Goal: Find specific page/section: Find specific page/section

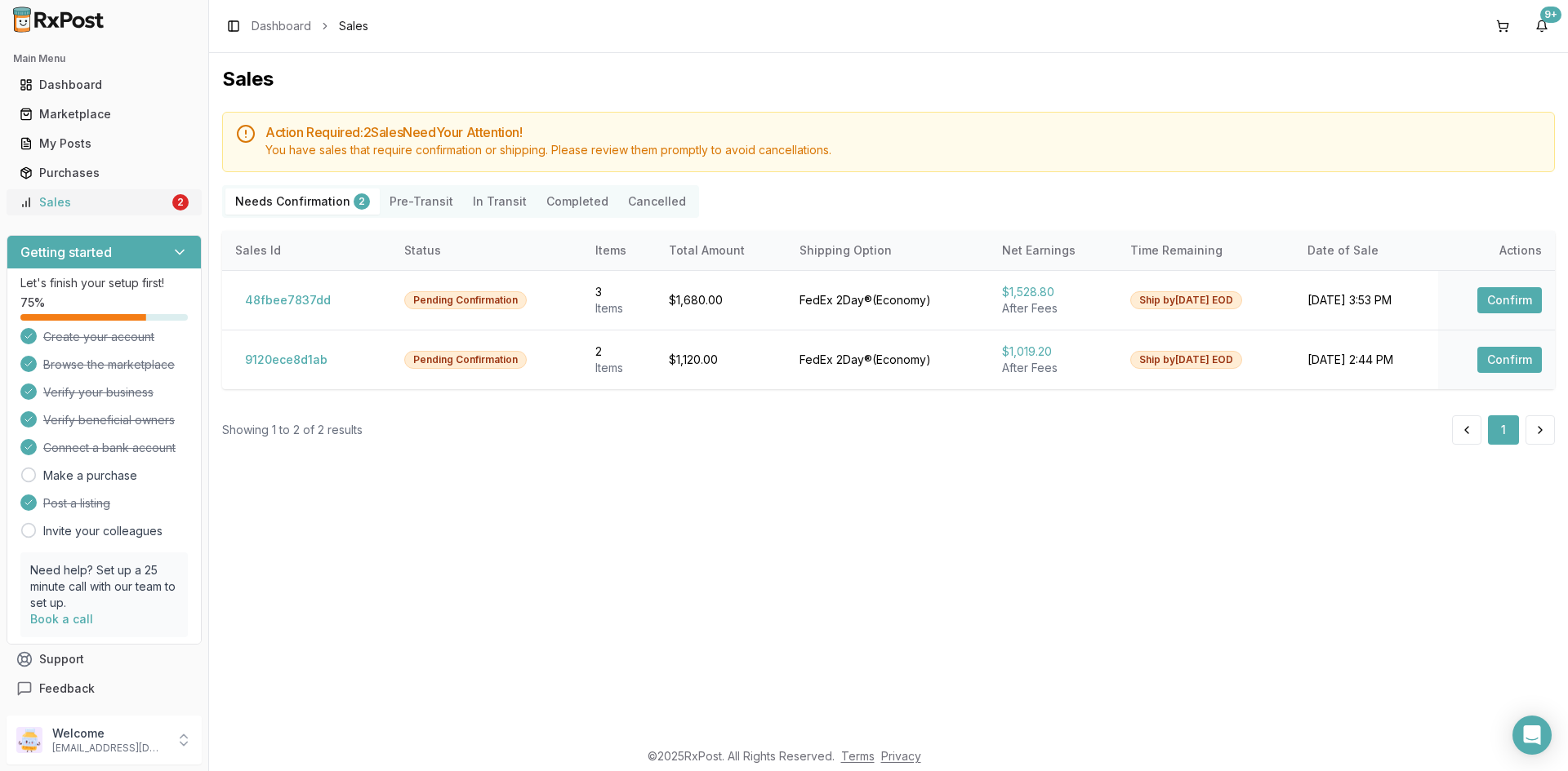
drag, startPoint x: 0, startPoint y: 0, endPoint x: 113, endPoint y: 202, distance: 231.5
click at [113, 202] on div "Sales" at bounding box center [94, 203] width 149 height 17
click at [75, 145] on div "My Posts" at bounding box center [104, 144] width 169 height 17
